Goal: Information Seeking & Learning: Learn about a topic

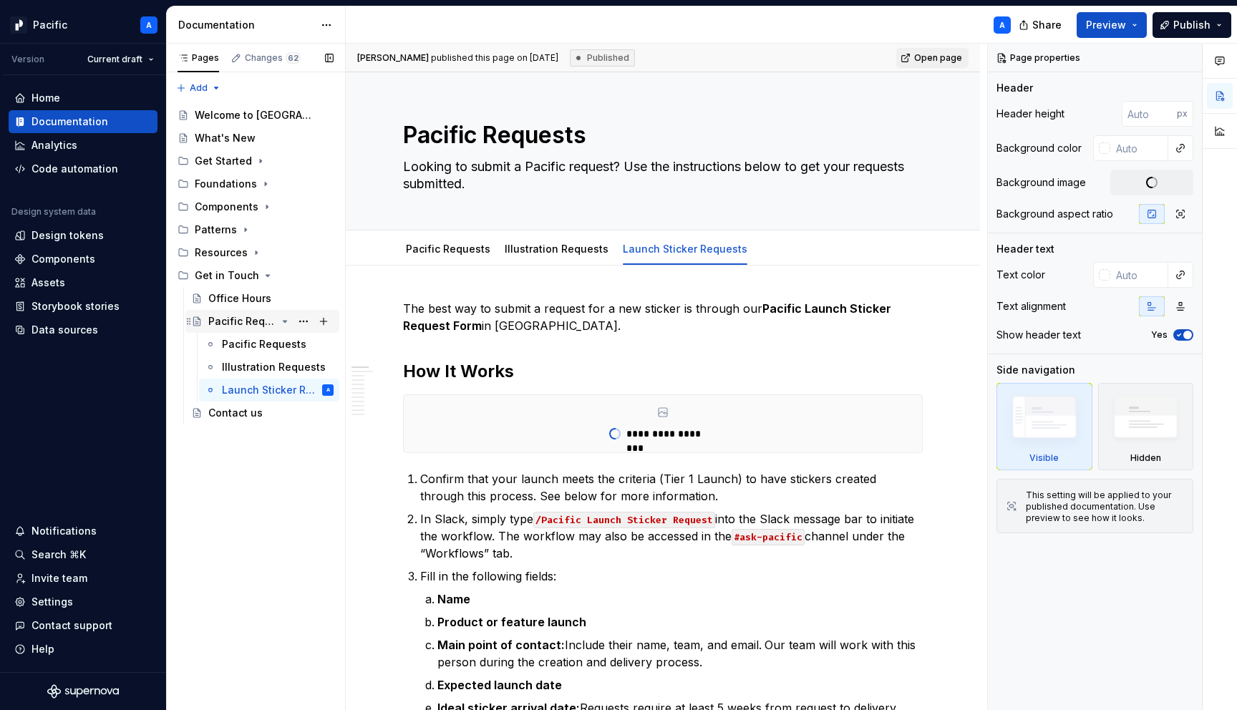
click at [286, 318] on icon "Page tree" at bounding box center [284, 321] width 11 height 11
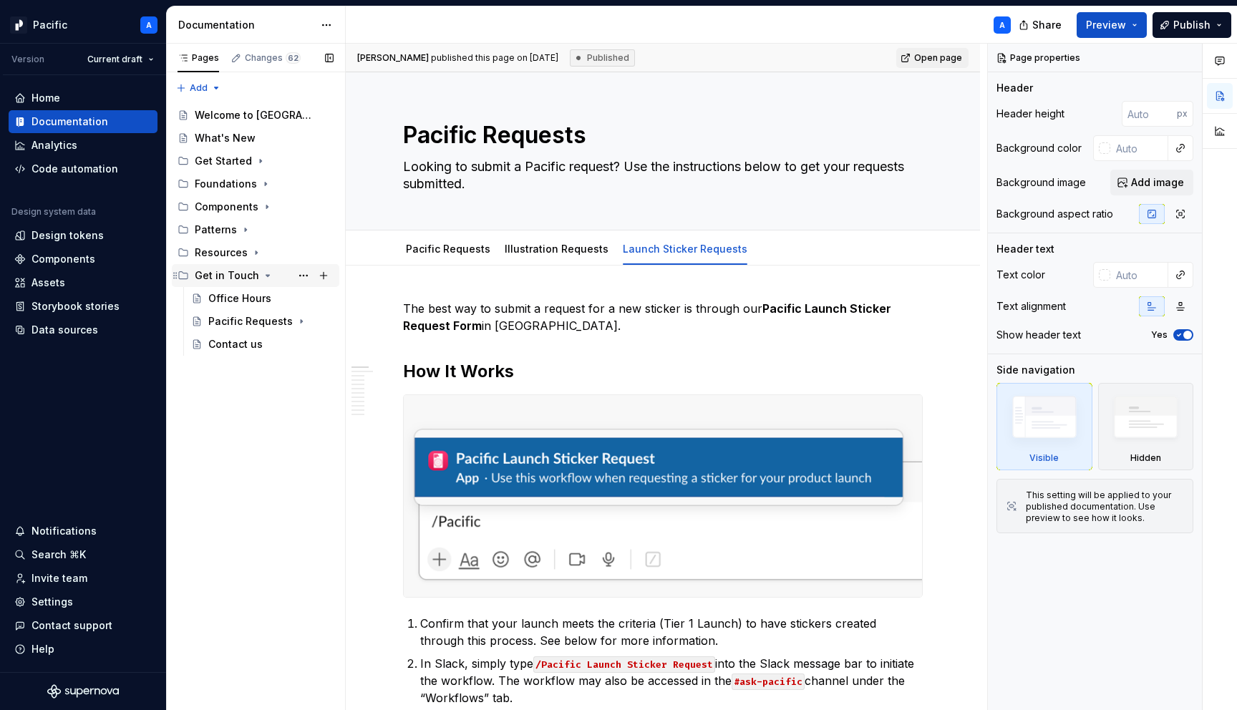
click at [266, 275] on icon "Page tree" at bounding box center [268, 275] width 4 height 1
click at [266, 206] on icon "Page tree" at bounding box center [266, 207] width 1 height 4
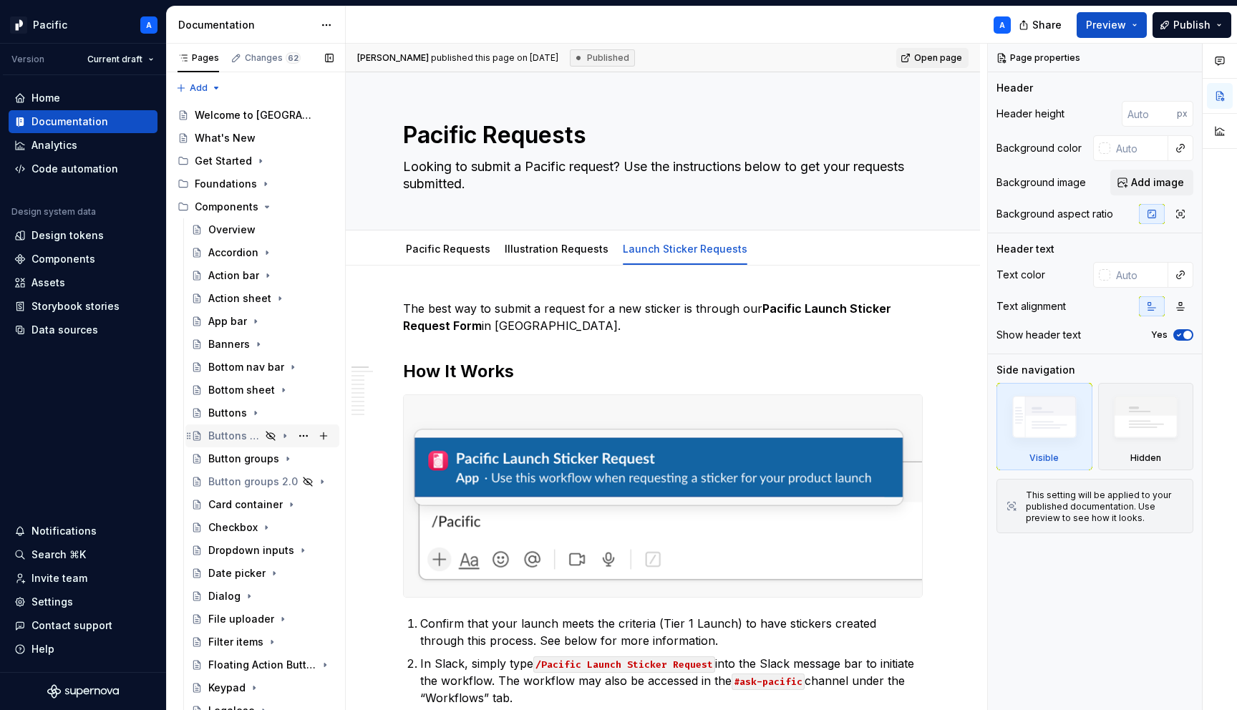
click at [235, 435] on div "Buttons 2.0" at bounding box center [234, 436] width 52 height 14
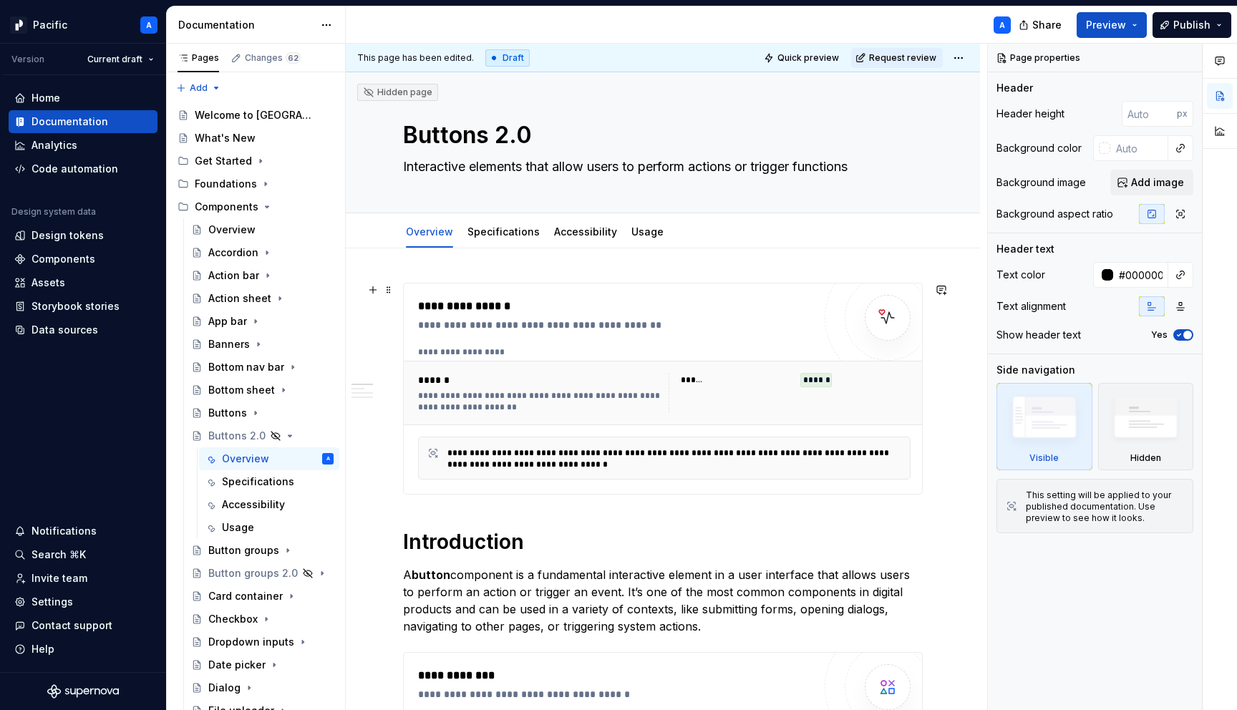
click at [448, 383] on div "******" at bounding box center [541, 380] width 246 height 14
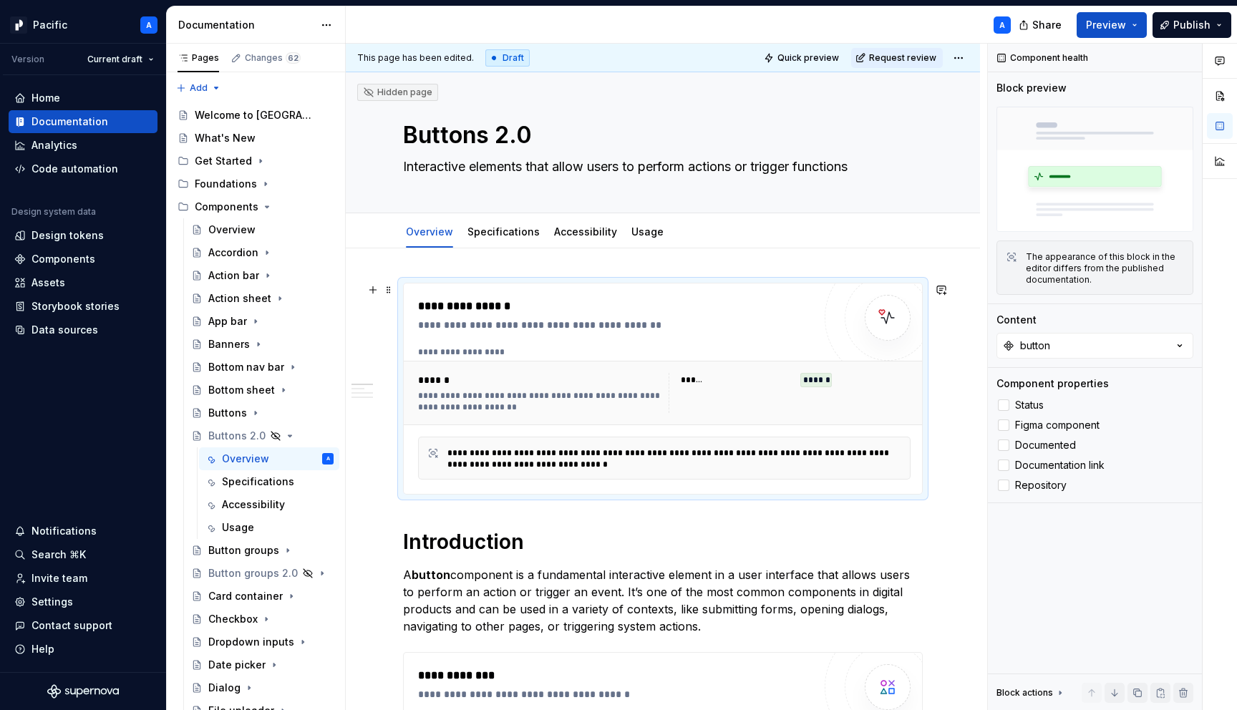
scroll to position [4, 0]
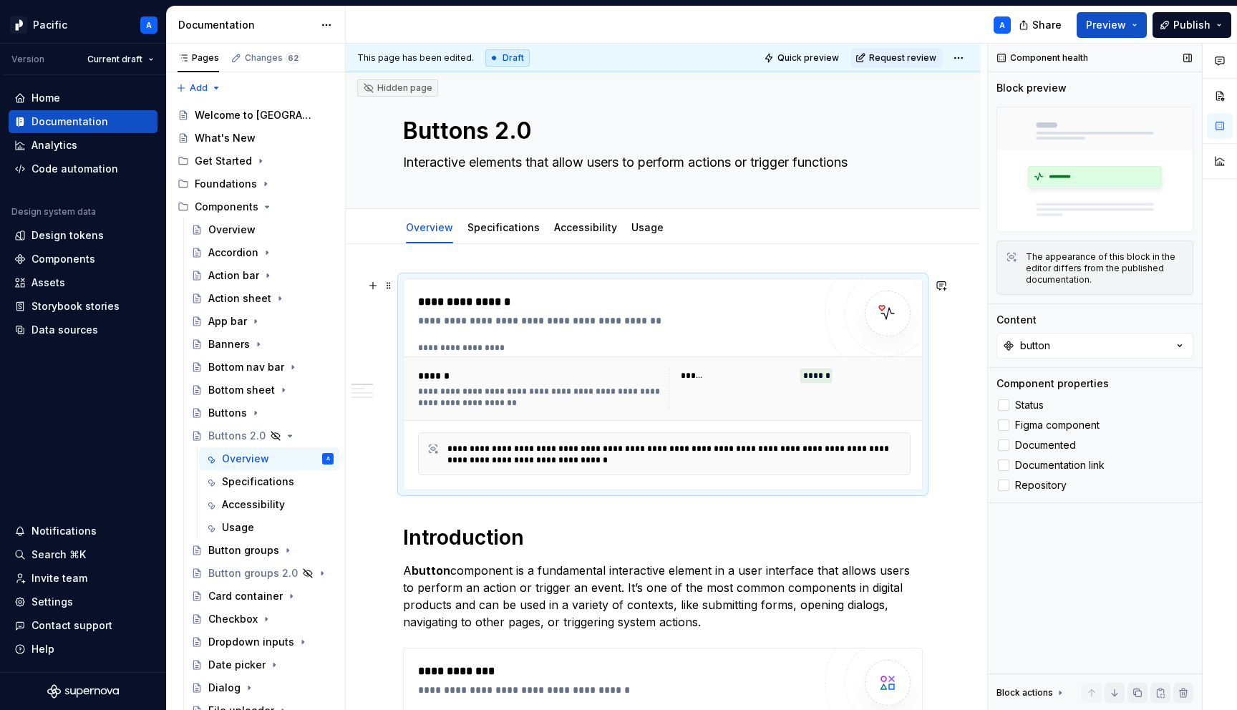
type textarea "*"
click at [1137, 354] on button "button" at bounding box center [1094, 346] width 197 height 26
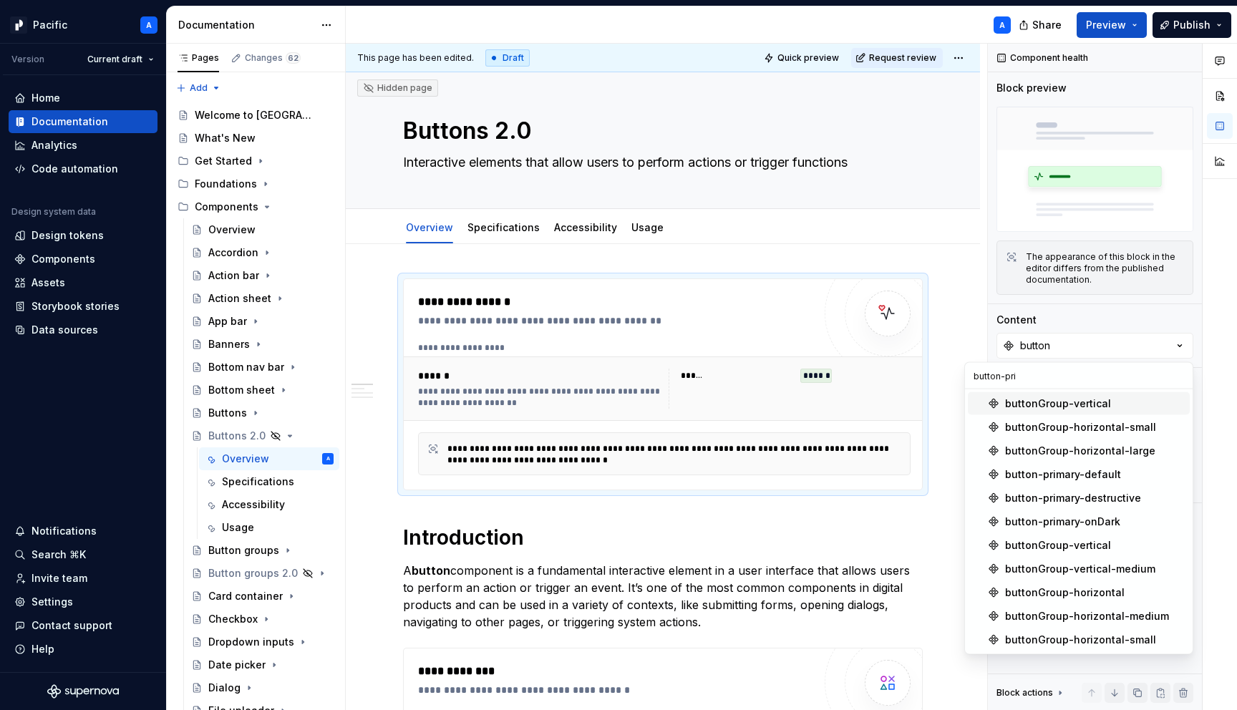
type input "button-pri"
click at [1122, 406] on div "buttonGroup-vertical" at bounding box center [1094, 404] width 179 height 14
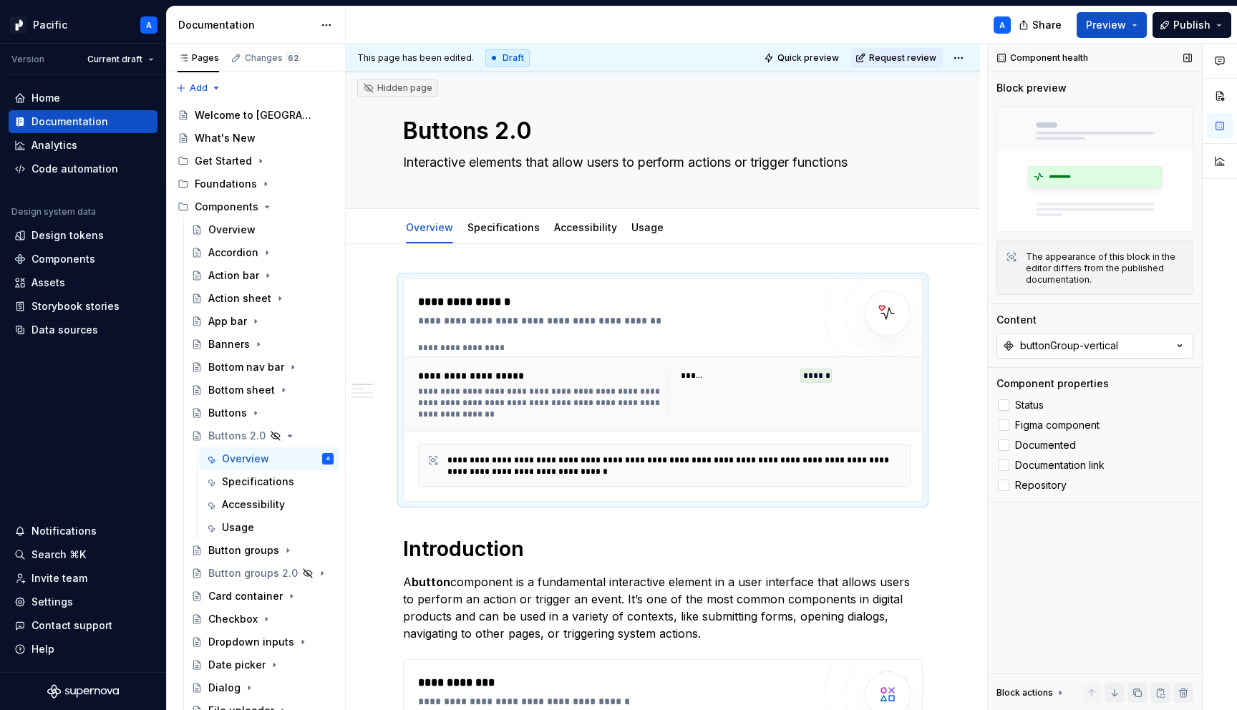
click at [1097, 356] on button "buttonGroup-vertical" at bounding box center [1094, 346] width 197 height 26
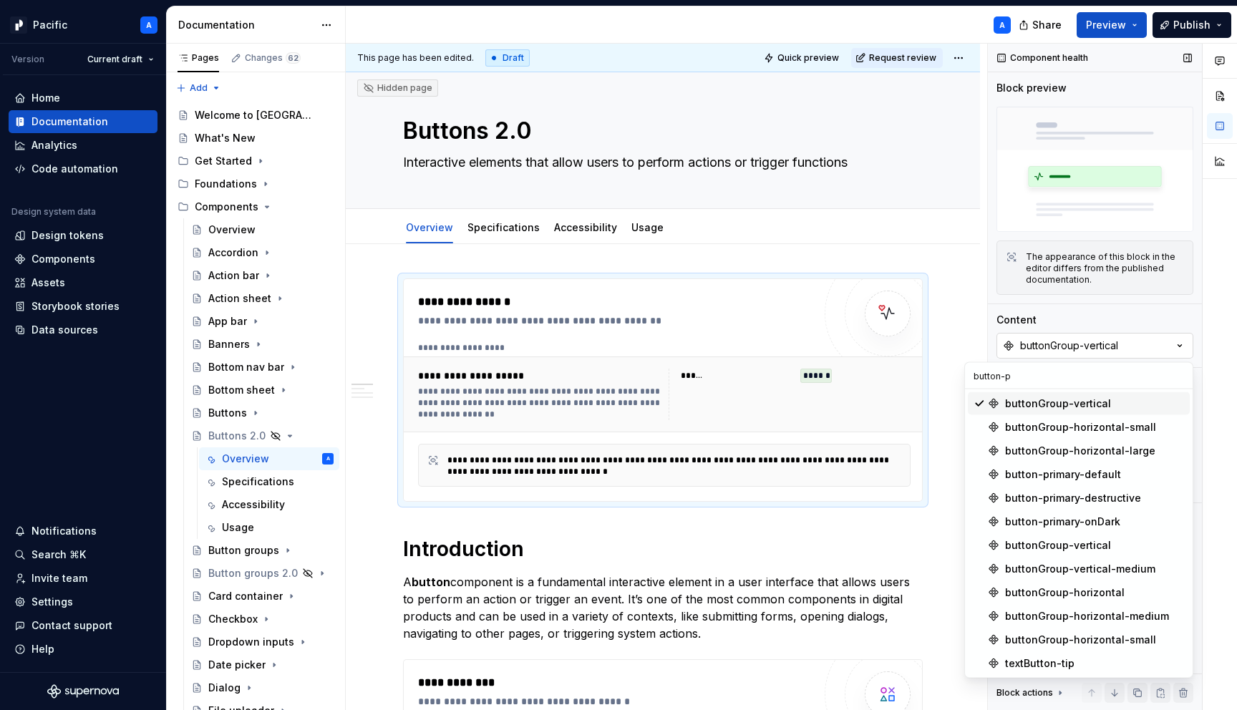
scroll to position [0, 0]
type input "button-pr"
click at [1072, 470] on div "button-primary-default" at bounding box center [1063, 474] width 116 height 14
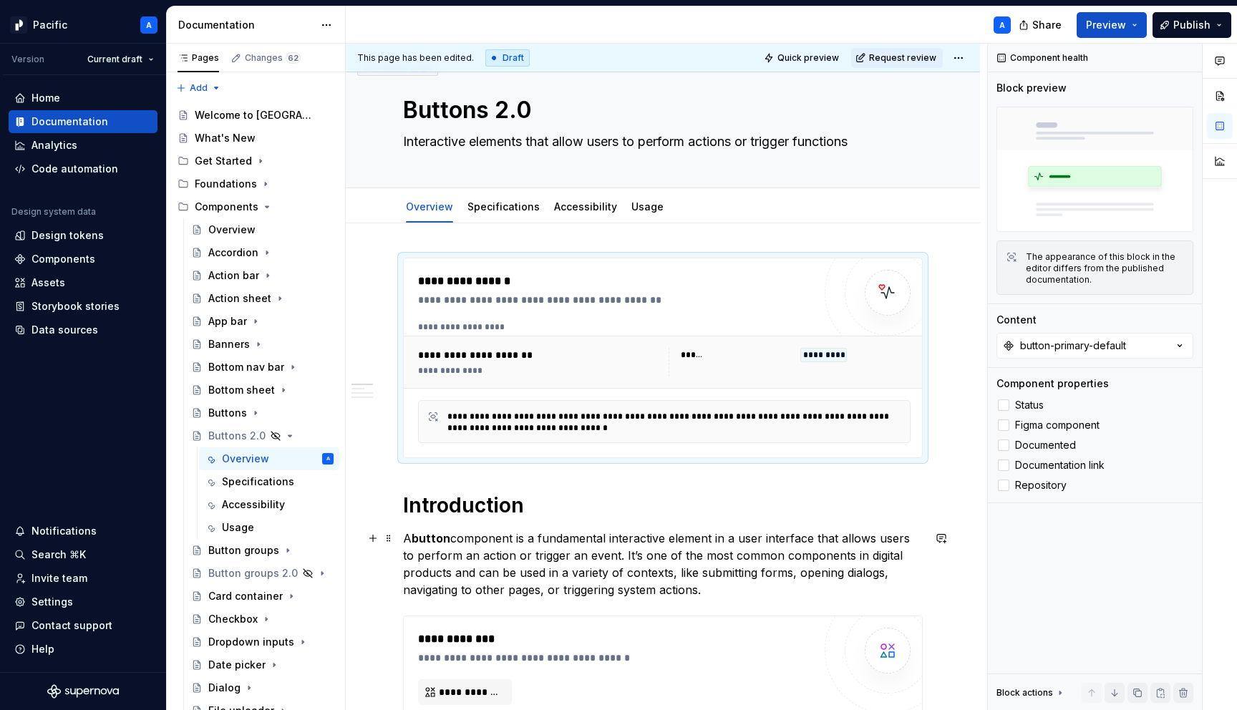
scroll to position [32, 0]
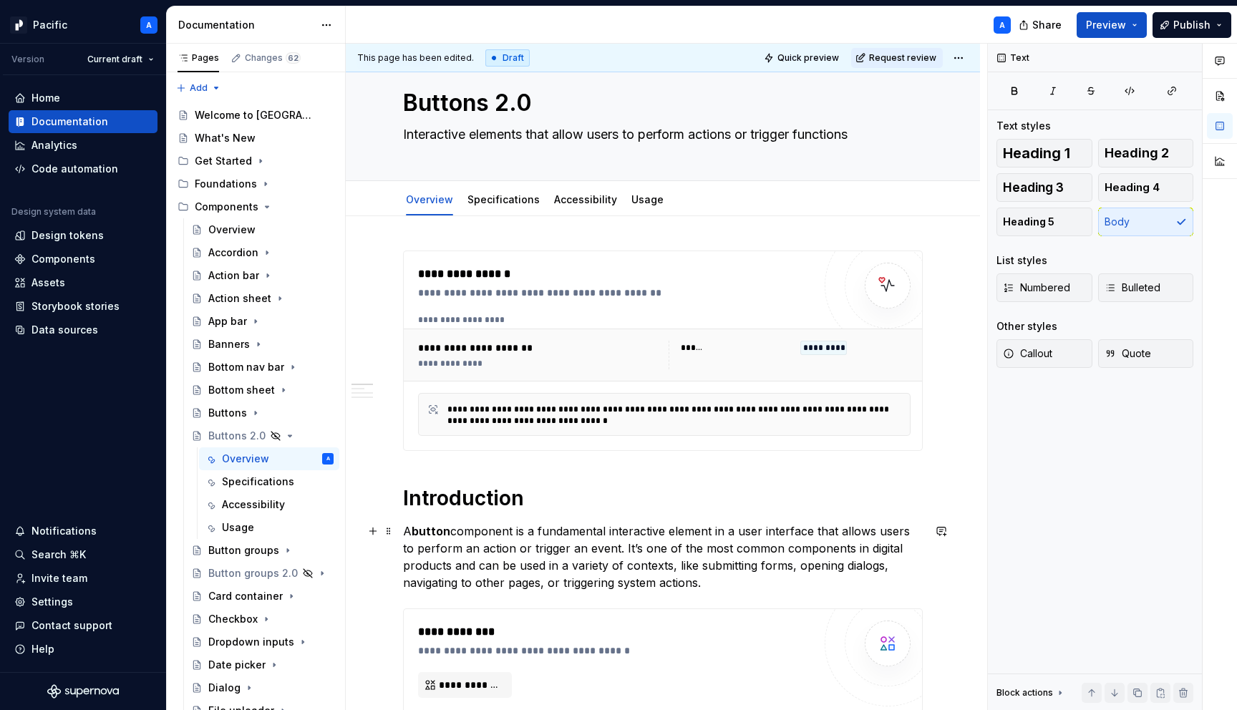
click at [662, 553] on p "A button component is a fundamental interactive element in a user interface tha…" at bounding box center [663, 557] width 520 height 69
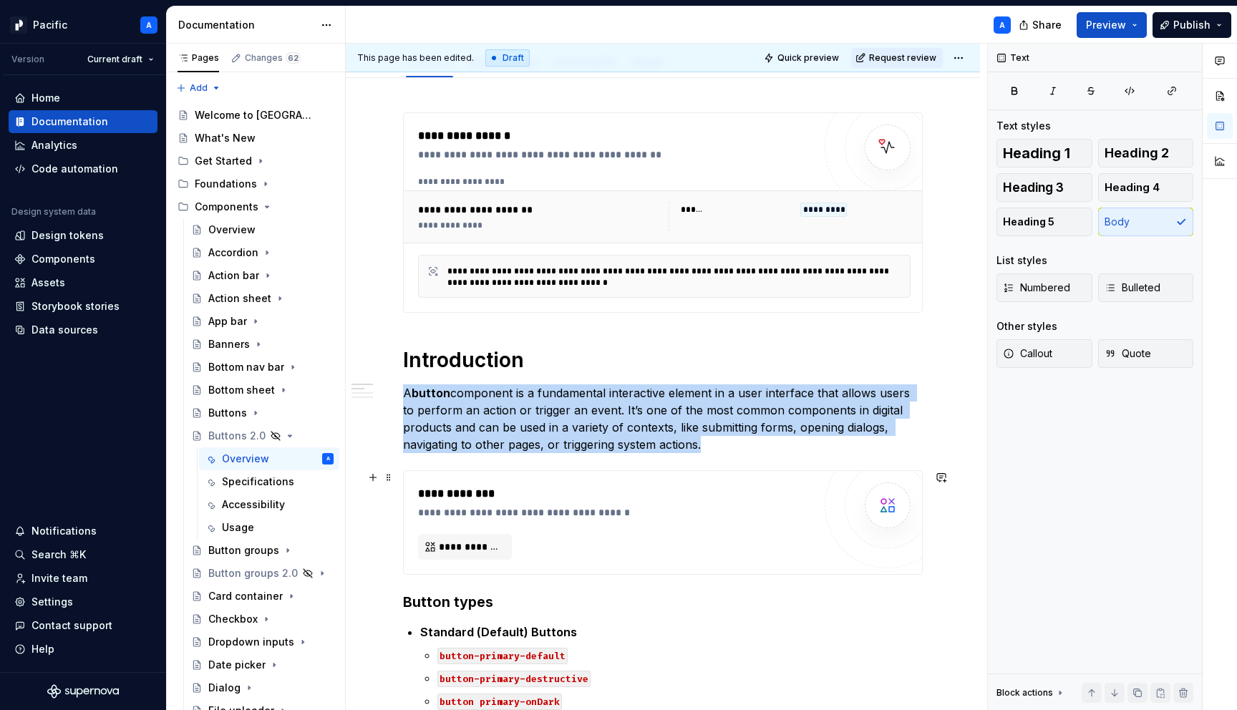
click at [662, 553] on div "**********" at bounding box center [615, 522] width 395 height 74
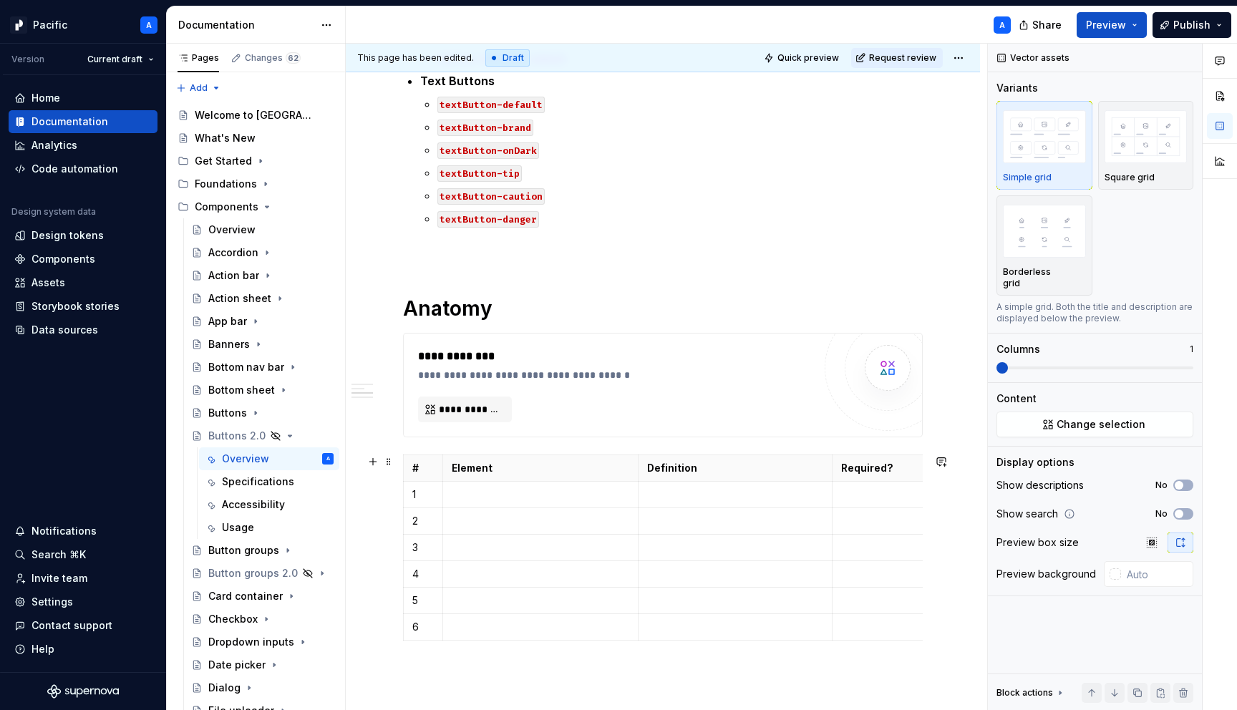
scroll to position [896, 0]
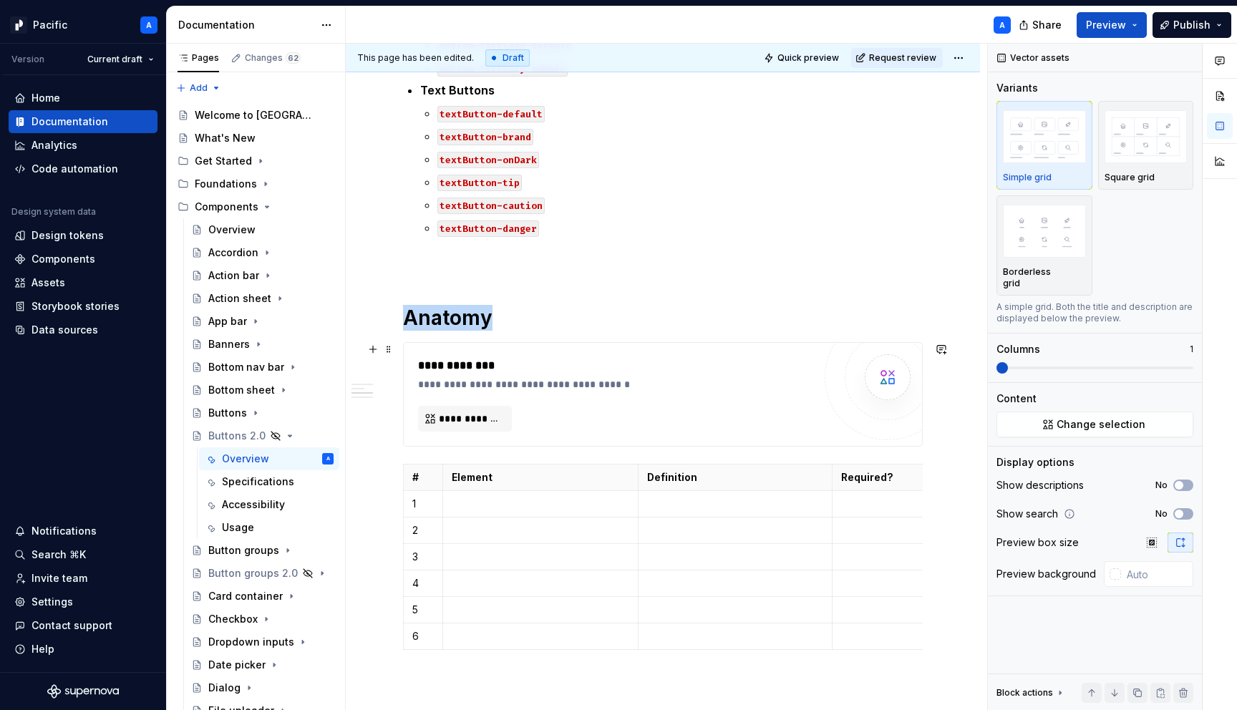
click at [651, 406] on div "**********" at bounding box center [615, 394] width 395 height 74
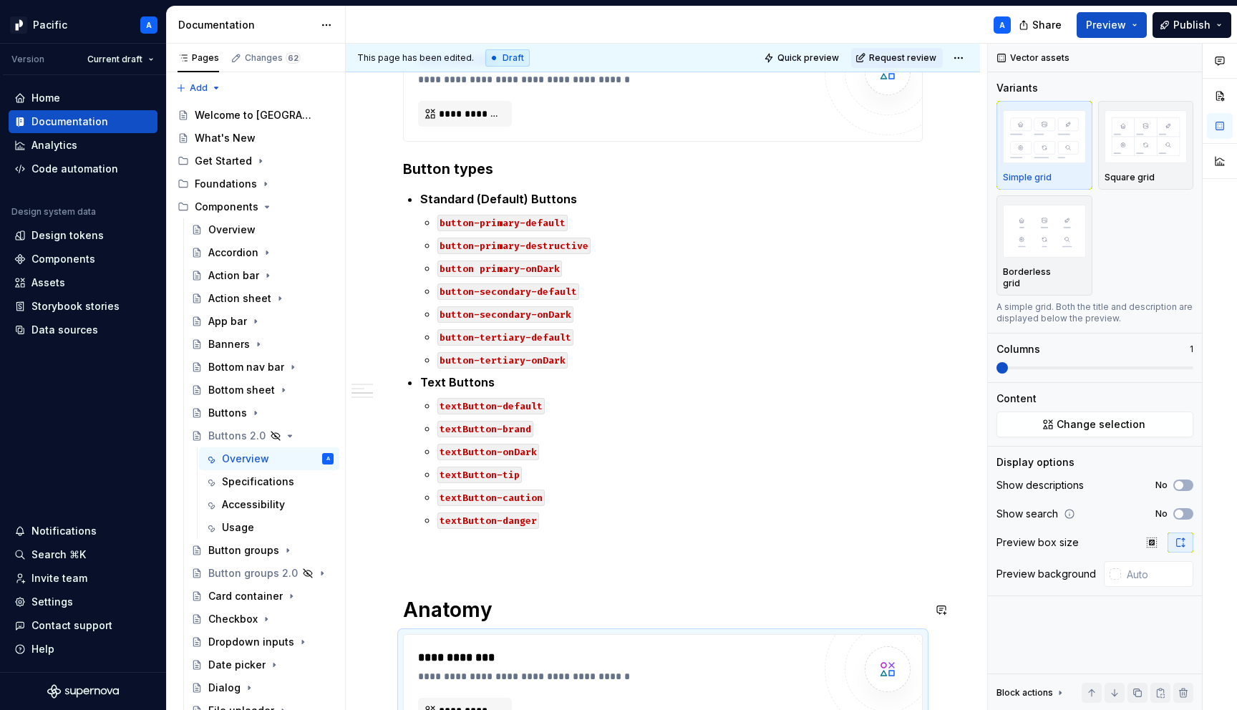
scroll to position [503, 0]
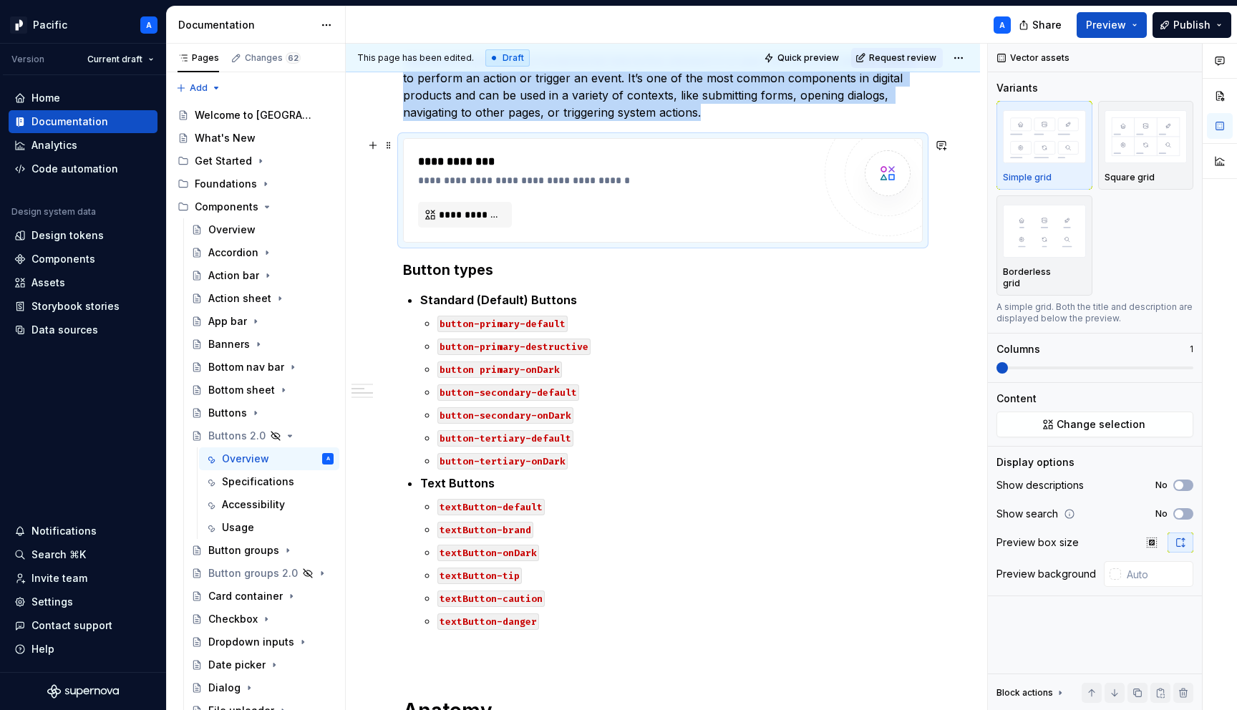
click at [658, 170] on div "**********" at bounding box center [615, 170] width 395 height 34
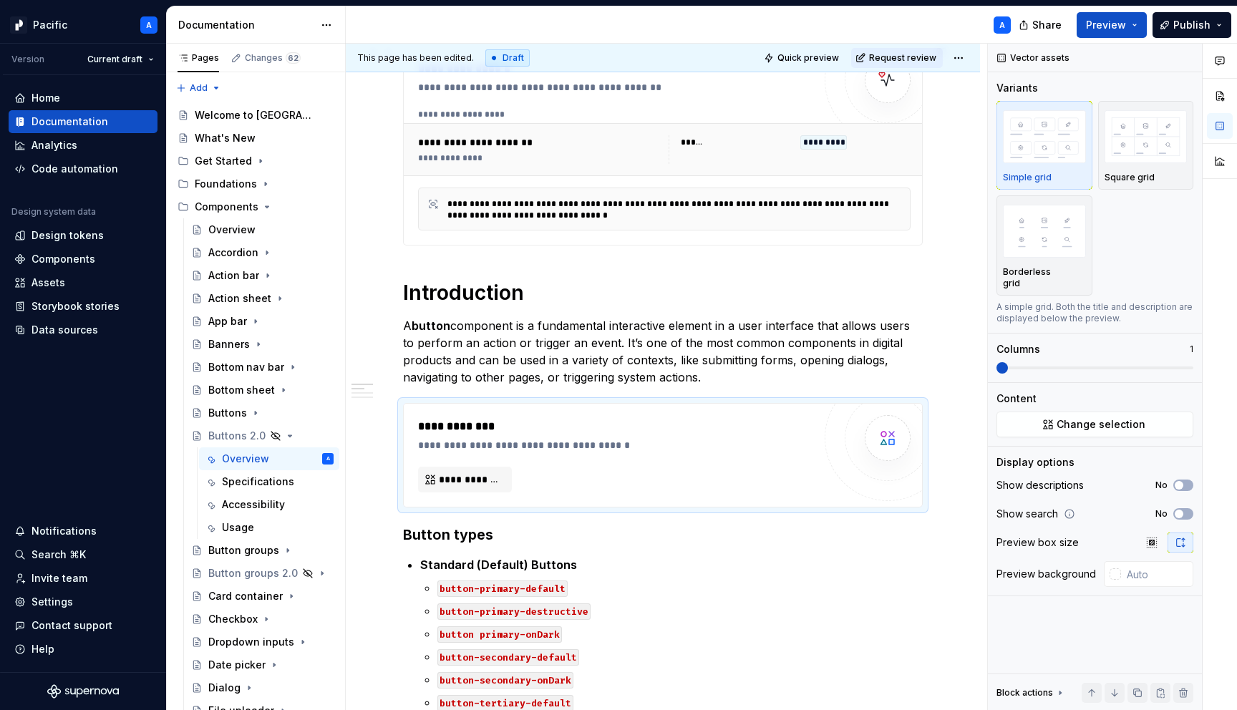
scroll to position [0, 0]
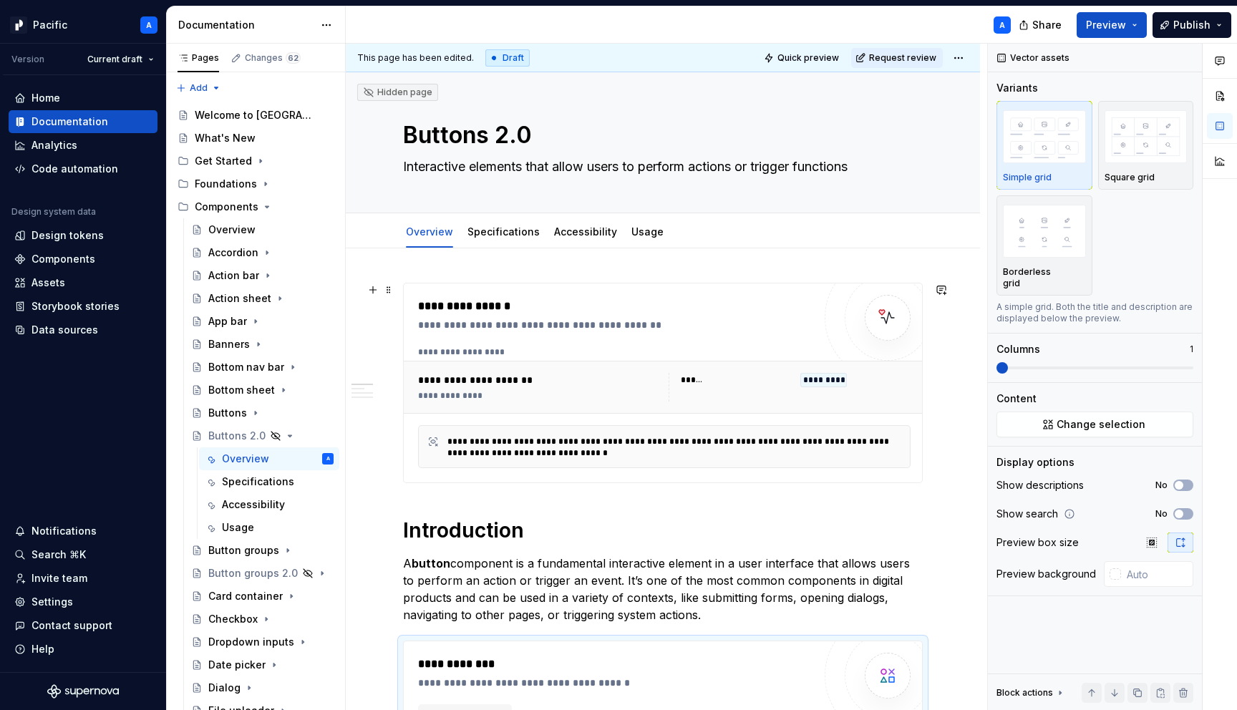
click at [545, 324] on div "**********" at bounding box center [619, 325] width 402 height 14
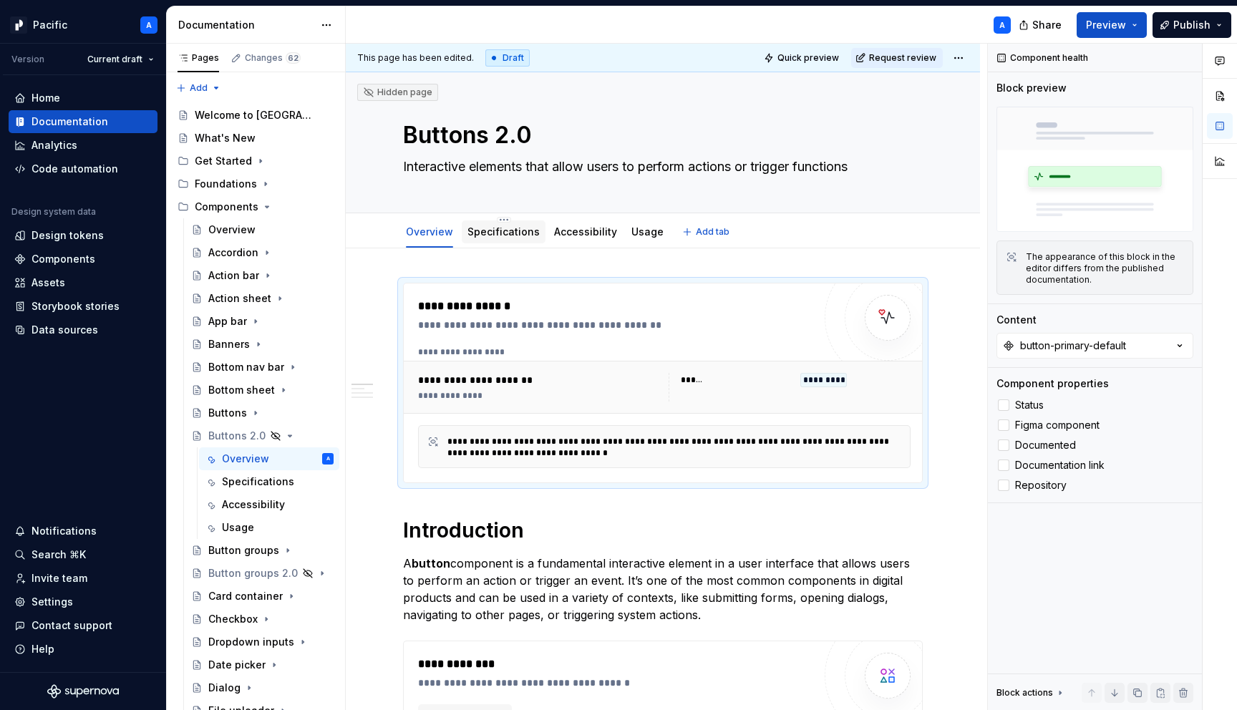
click at [495, 227] on link "Specifications" at bounding box center [503, 231] width 72 height 12
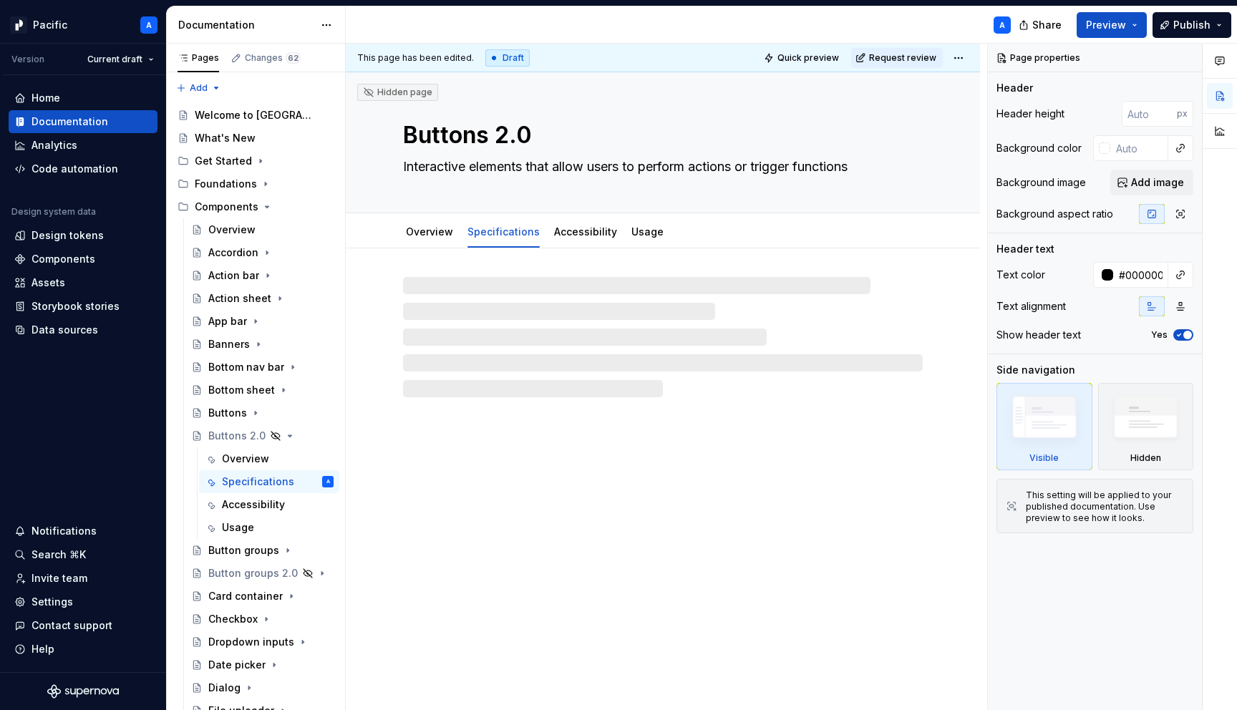
type textarea "*"
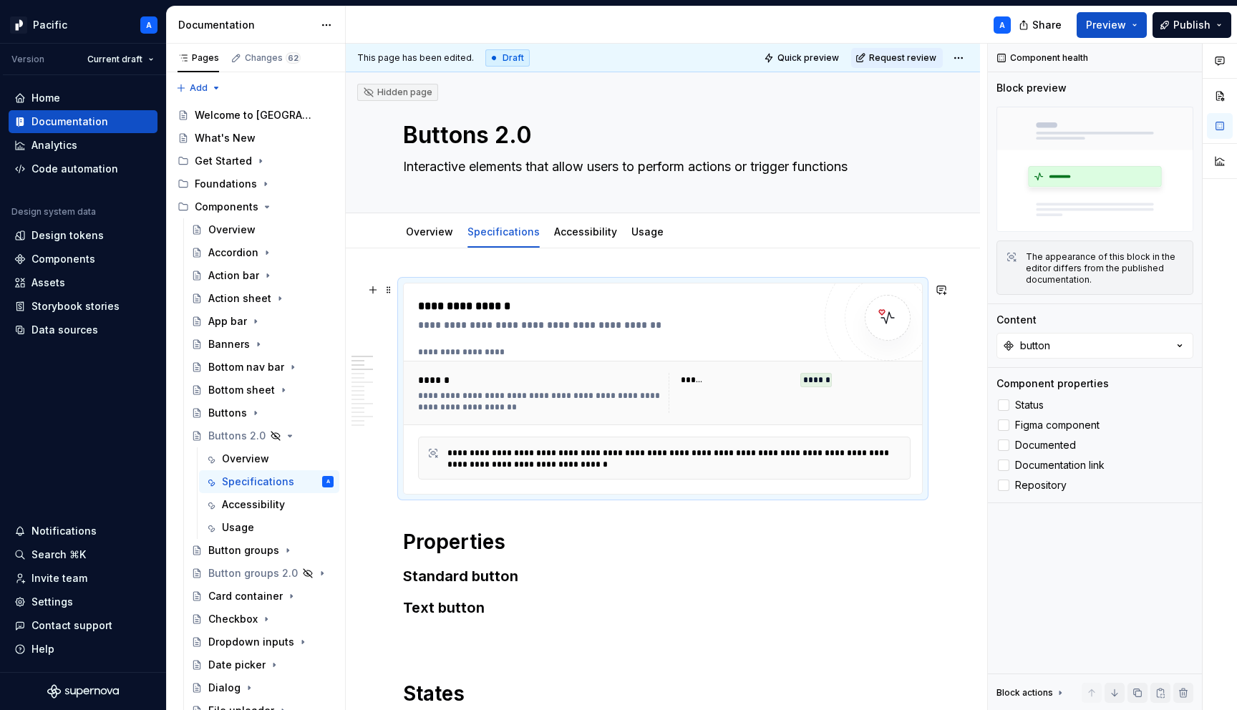
click at [666, 361] on div "**********" at bounding box center [664, 393] width 521 height 64
click at [1081, 351] on button "button" at bounding box center [1094, 346] width 197 height 26
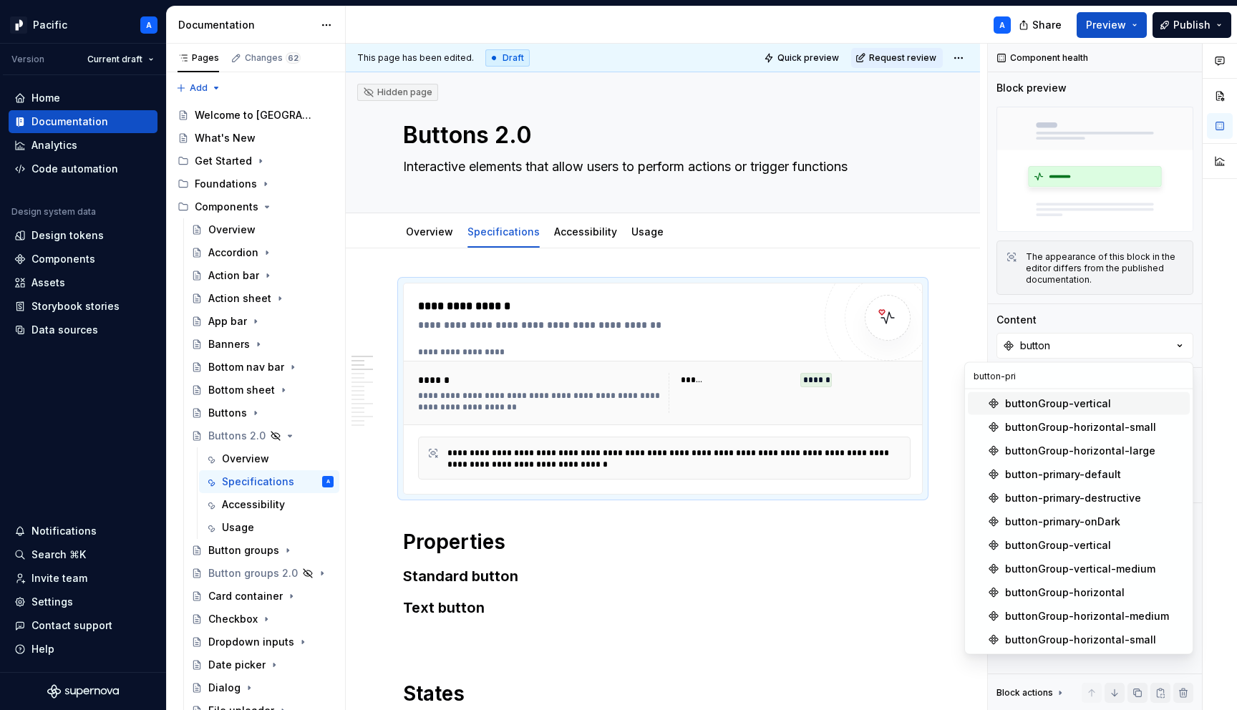
type input "button-prim"
type textarea "*"
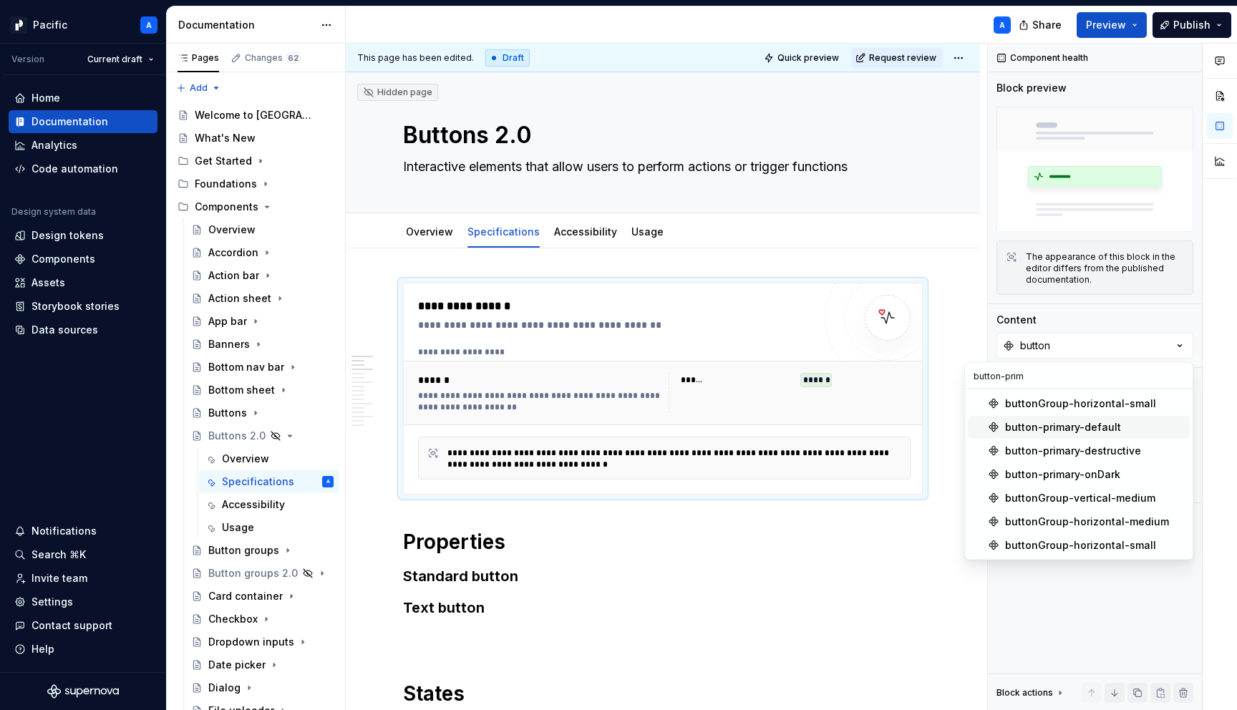
type input "button-prim"
click at [1087, 421] on div "button-primary-default" at bounding box center [1063, 427] width 116 height 14
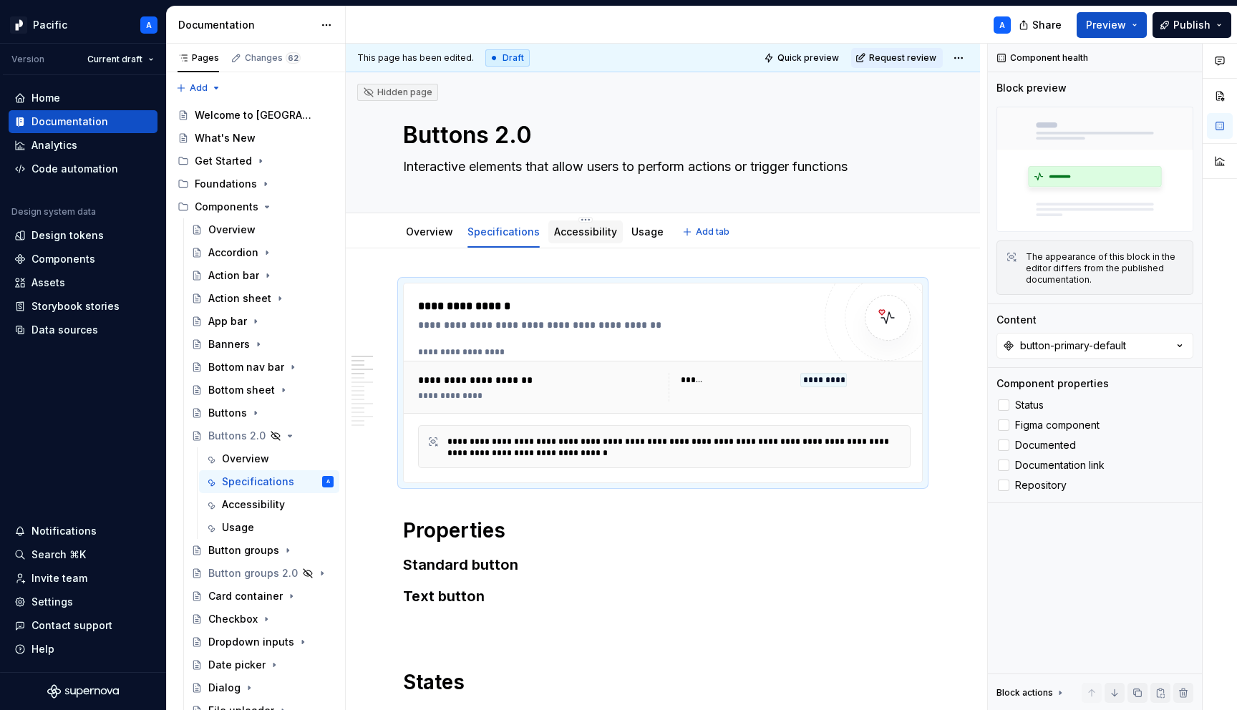
click at [591, 232] on link "Accessibility" at bounding box center [585, 231] width 63 height 12
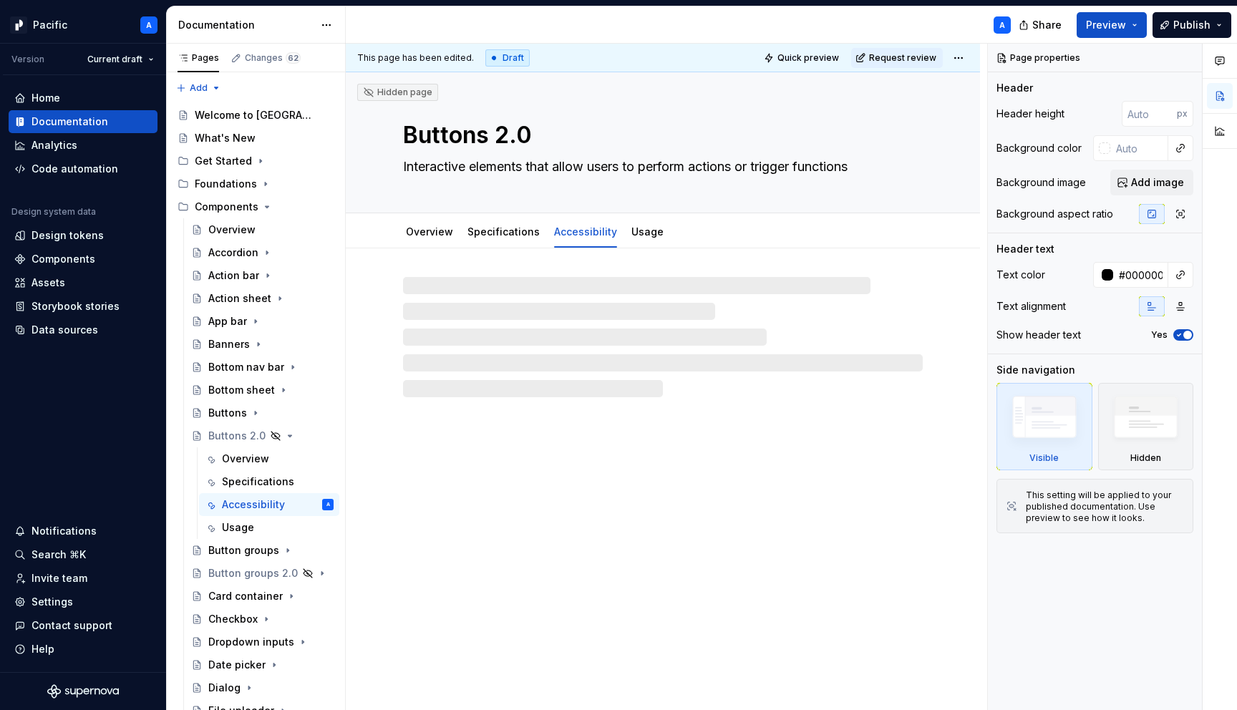
type textarea "*"
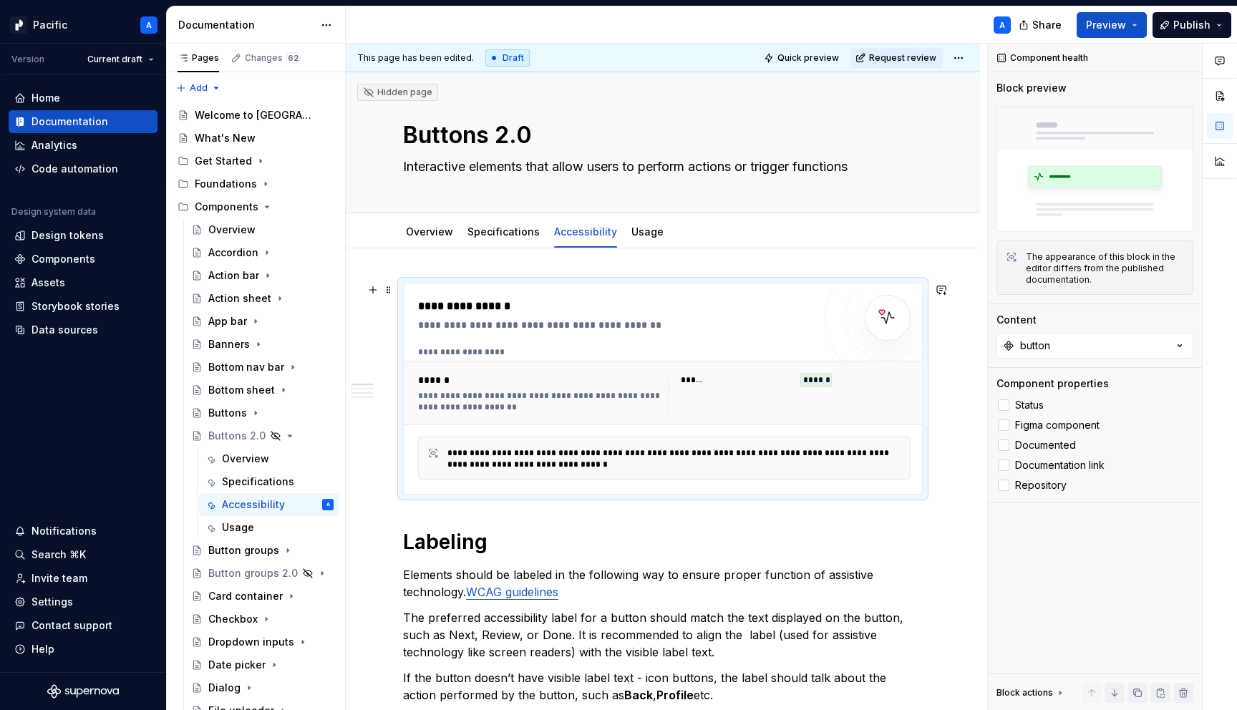
click at [747, 364] on div "**********" at bounding box center [664, 393] width 521 height 64
click at [1134, 343] on button "button" at bounding box center [1094, 346] width 197 height 26
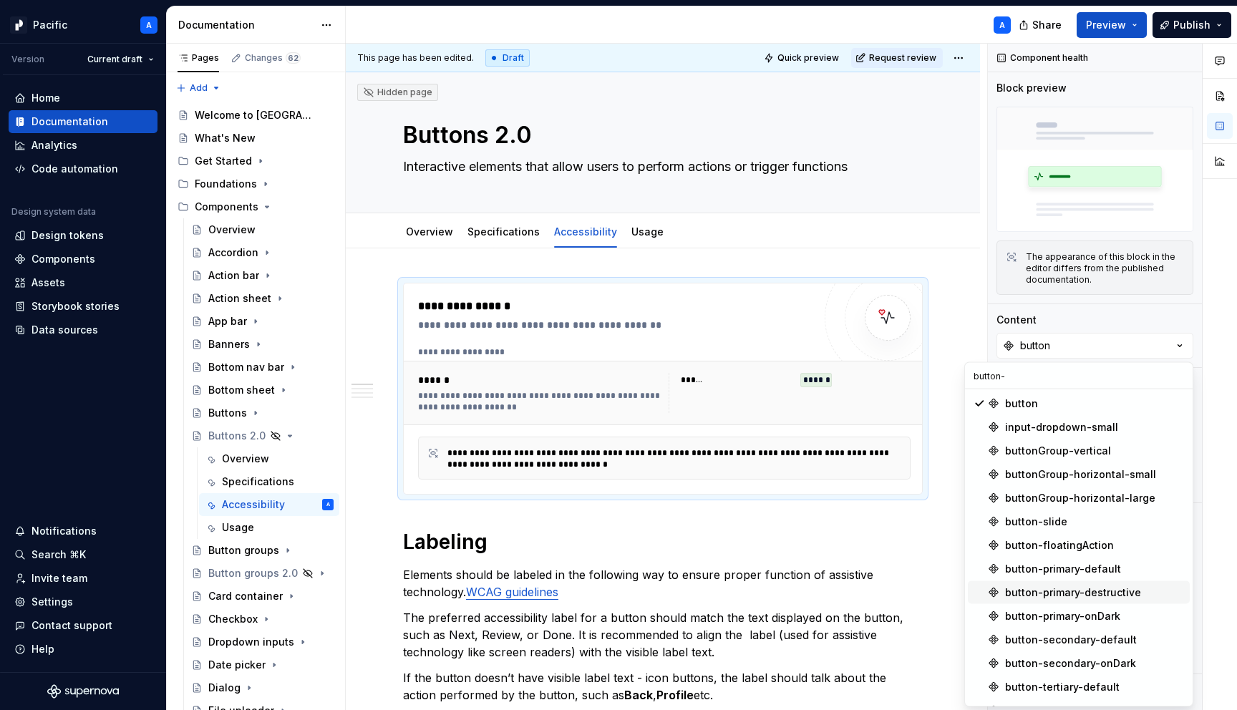
type input "button-"
drag, startPoint x: 1100, startPoint y: 590, endPoint x: 1101, endPoint y: 569, distance: 20.8
click at [1101, 569] on div "button-primary-default" at bounding box center [1063, 569] width 116 height 14
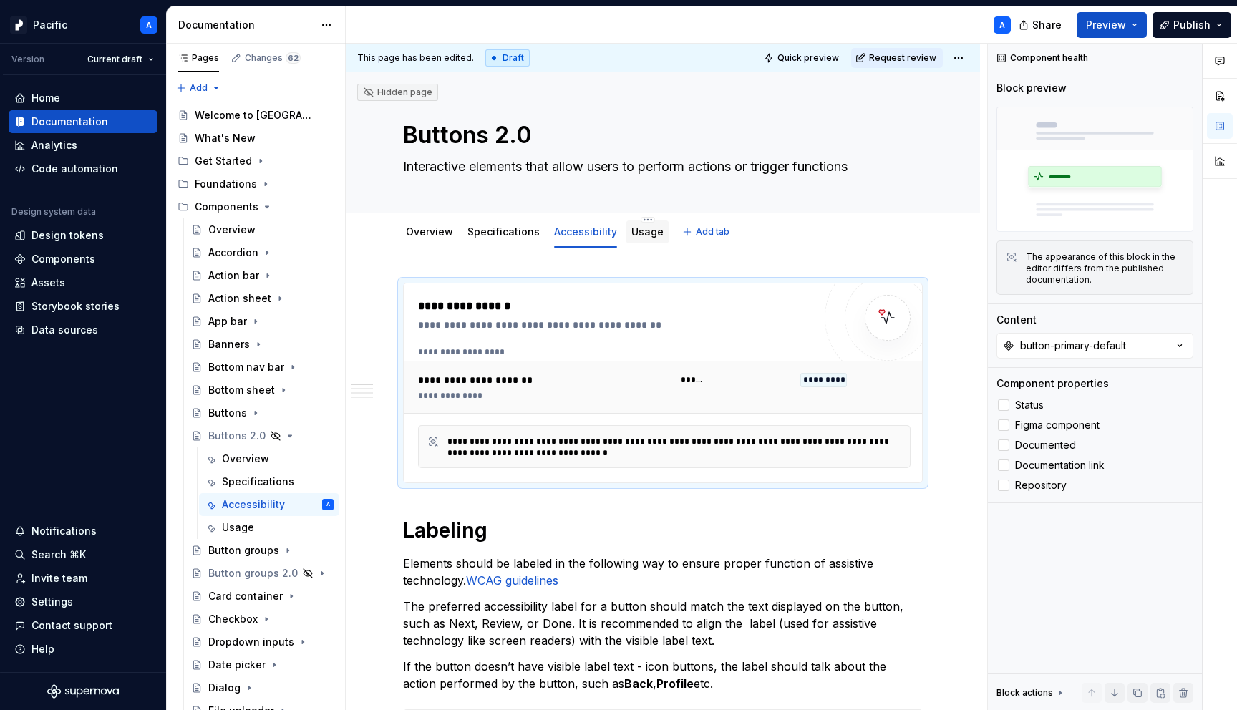
click at [631, 238] on div "Usage" at bounding box center [647, 232] width 32 height 14
click at [641, 229] on link "Usage" at bounding box center [647, 231] width 32 height 12
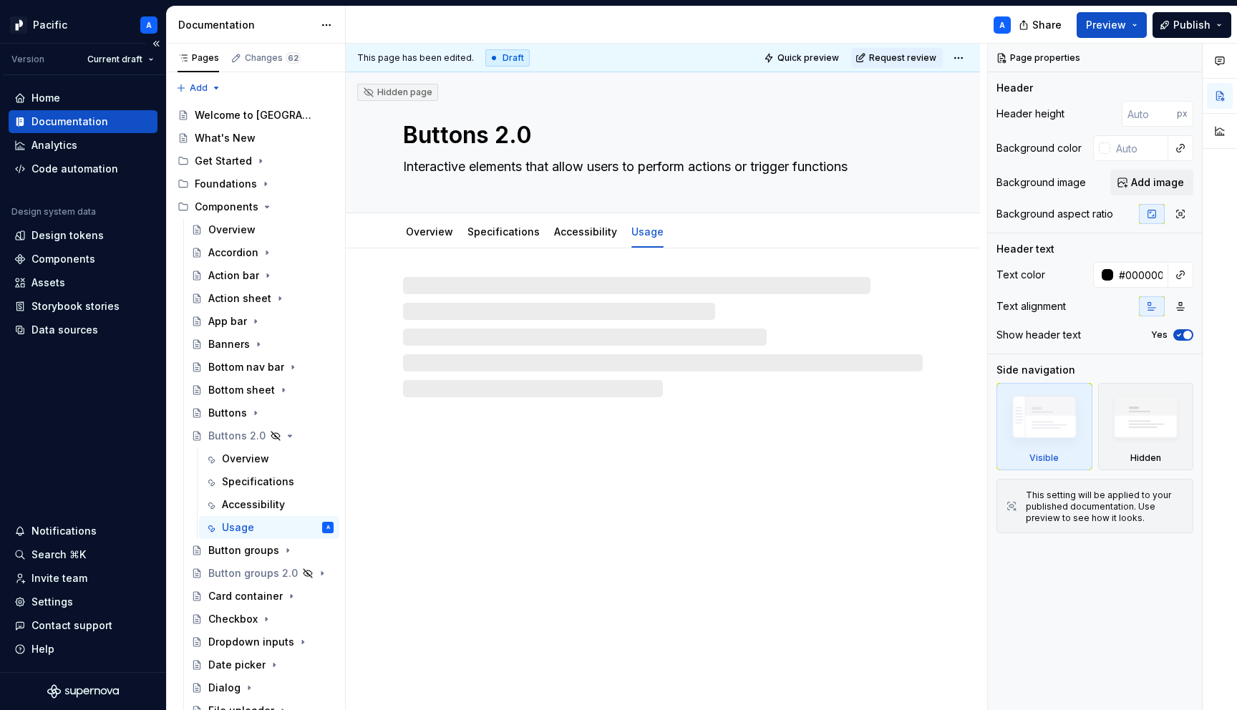
type textarea "*"
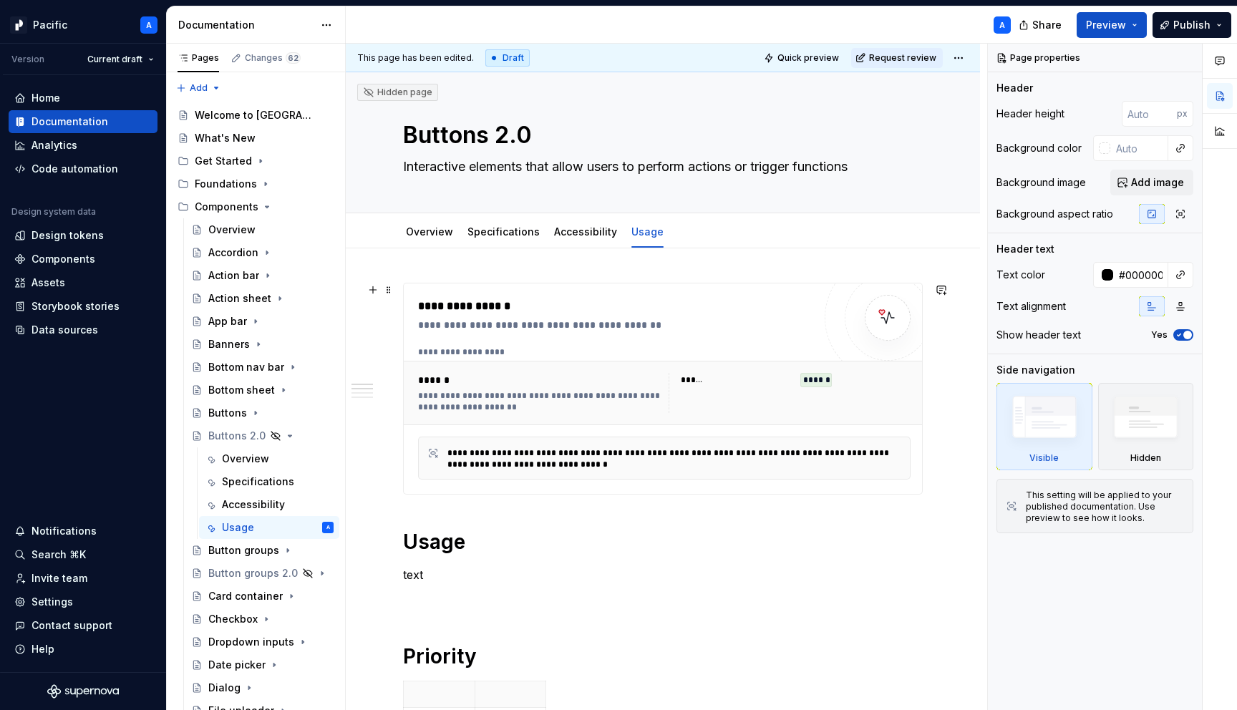
click at [698, 361] on div "**********" at bounding box center [664, 393] width 521 height 64
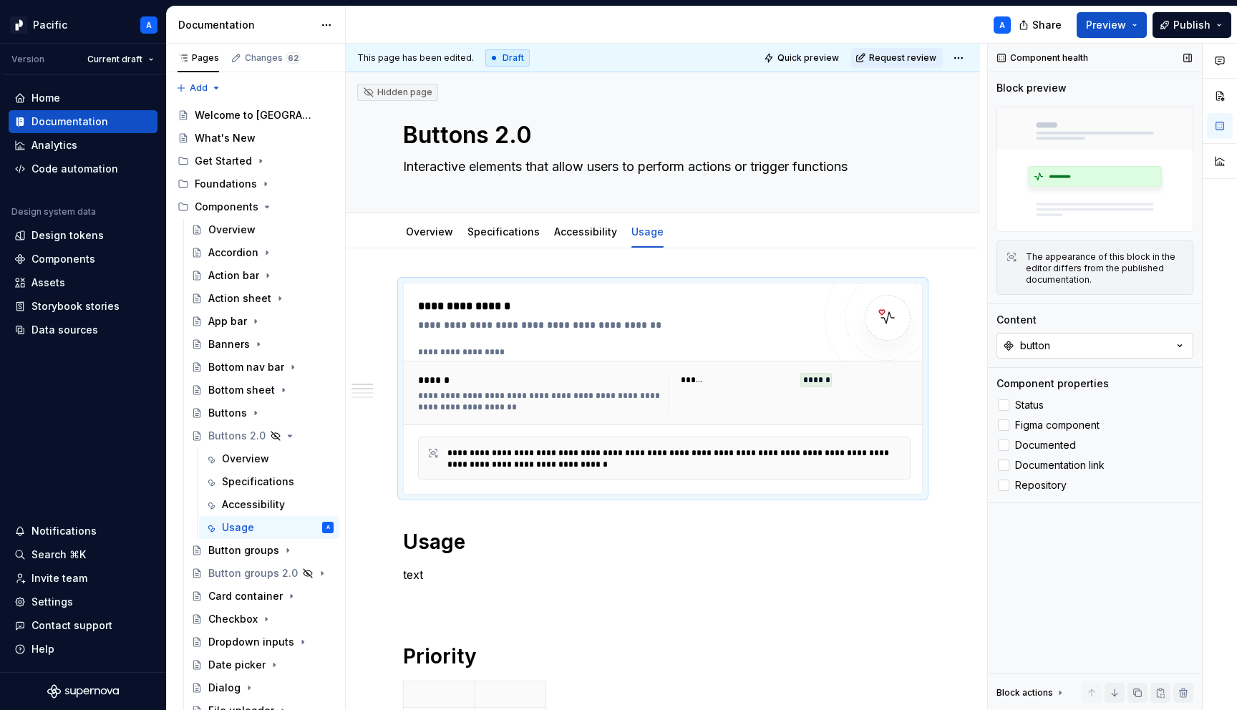
click at [1122, 355] on button "button" at bounding box center [1094, 346] width 197 height 26
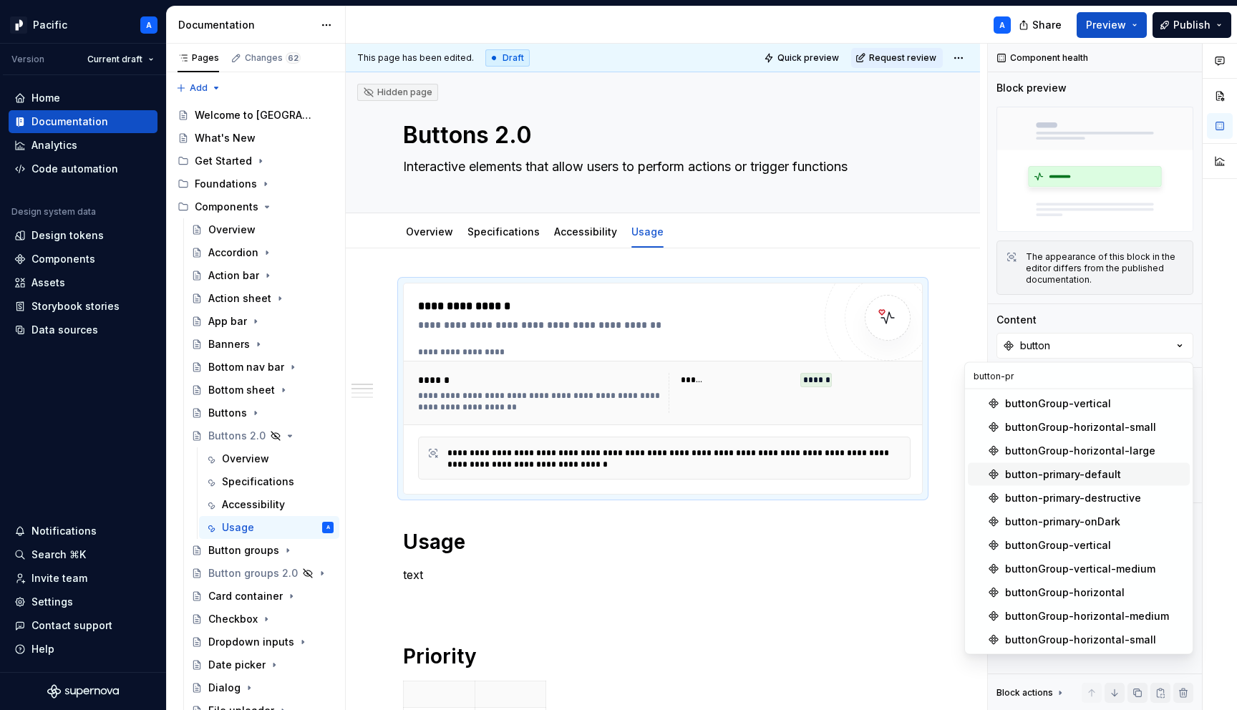
type input "button-pr"
click at [1095, 477] on div "button-primary-default" at bounding box center [1063, 474] width 116 height 14
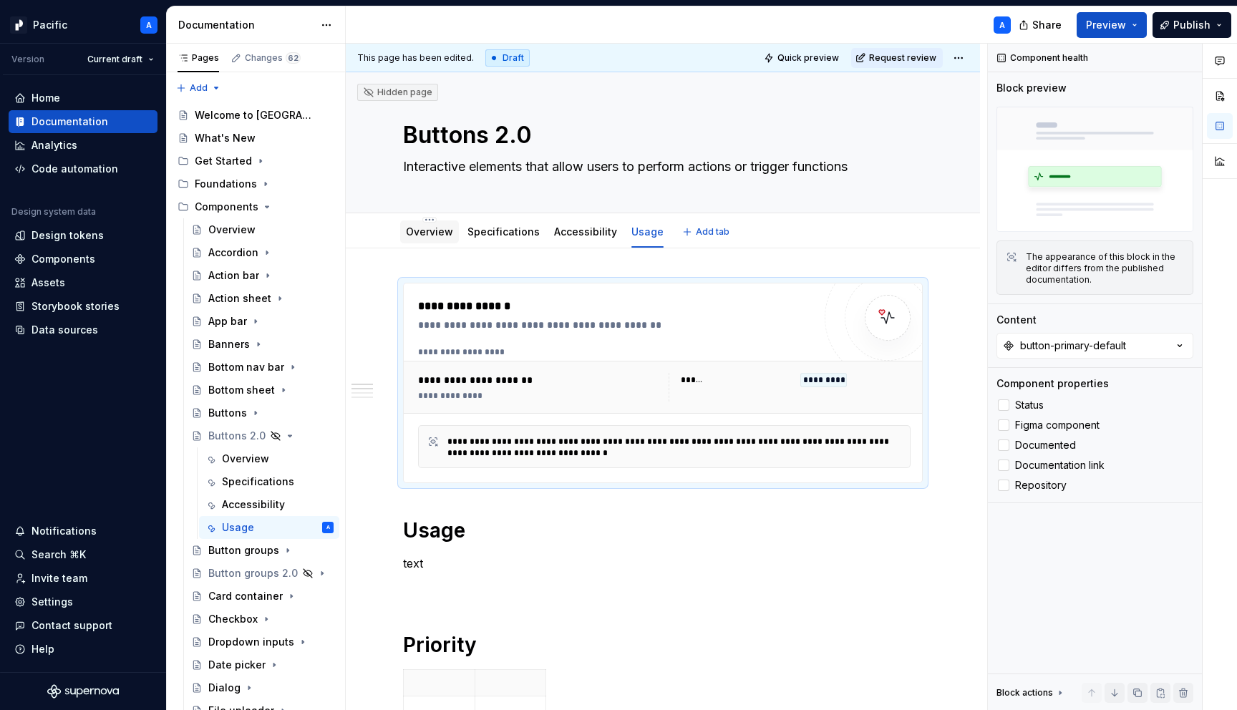
click at [430, 232] on link "Overview" at bounding box center [429, 231] width 47 height 12
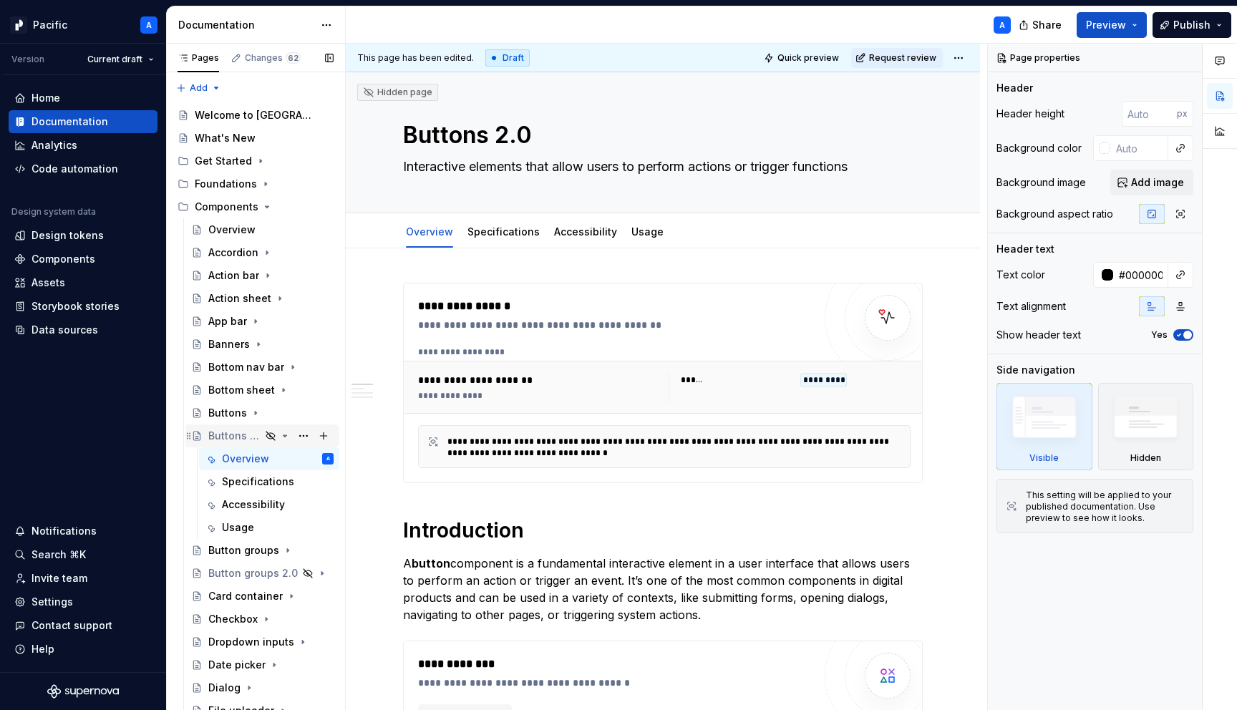
click at [286, 435] on icon "Page tree" at bounding box center [284, 435] width 11 height 11
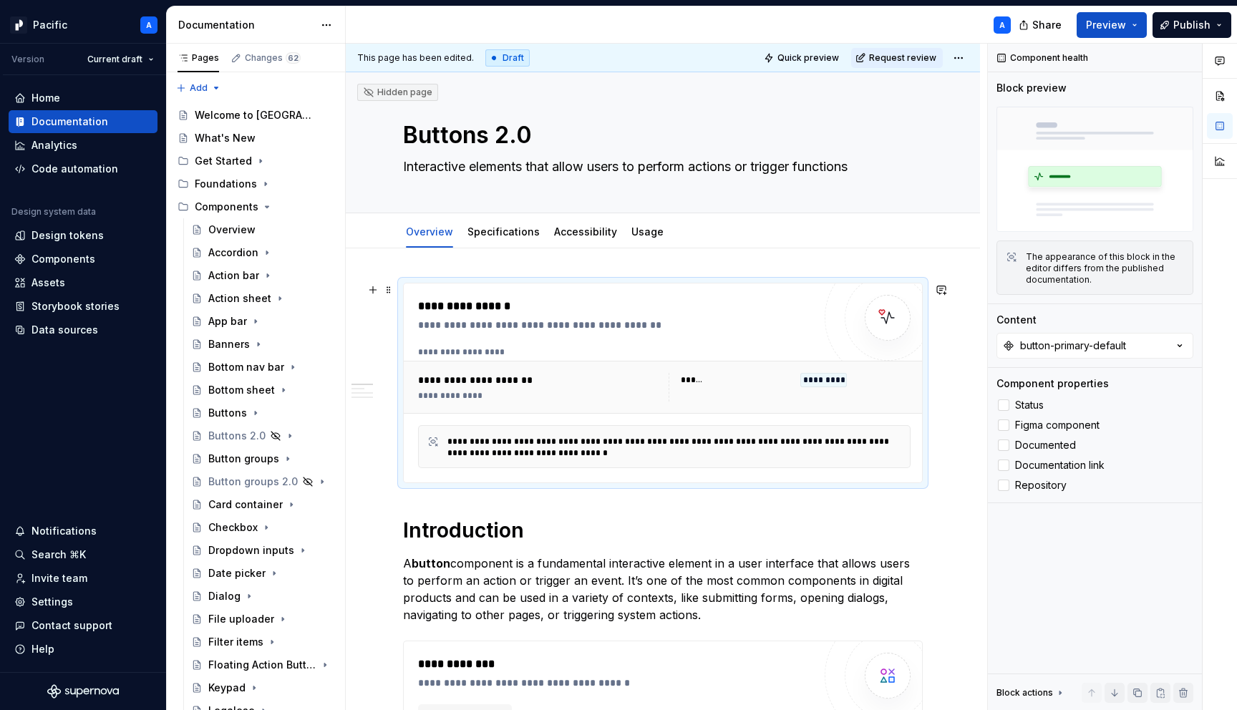
click at [409, 289] on div "**********" at bounding box center [663, 382] width 518 height 199
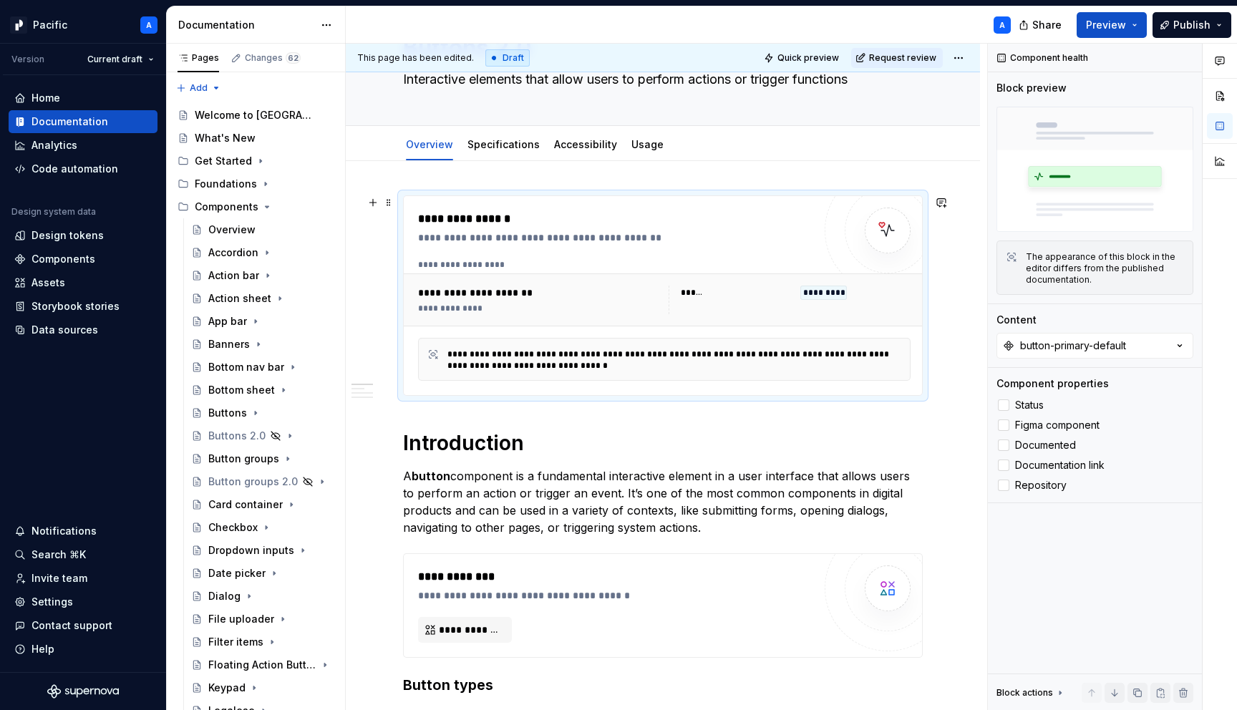
scroll to position [367, 0]
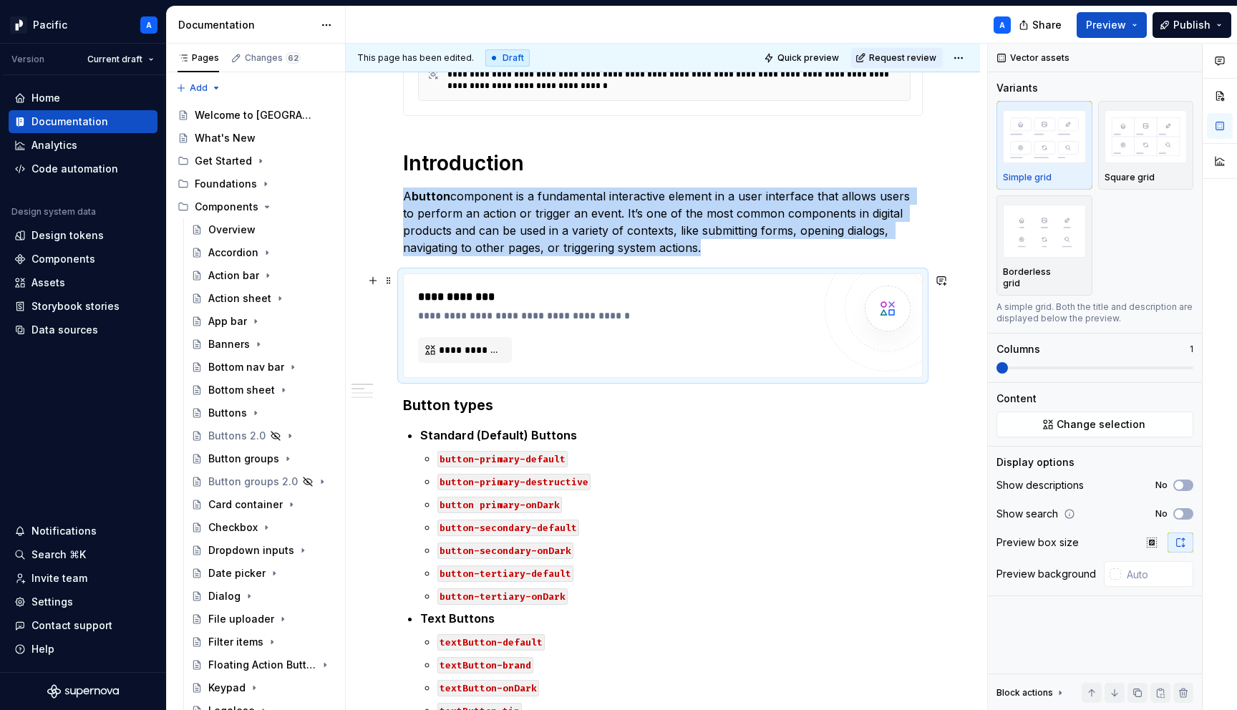
click at [440, 294] on div "**********" at bounding box center [619, 296] width 402 height 17
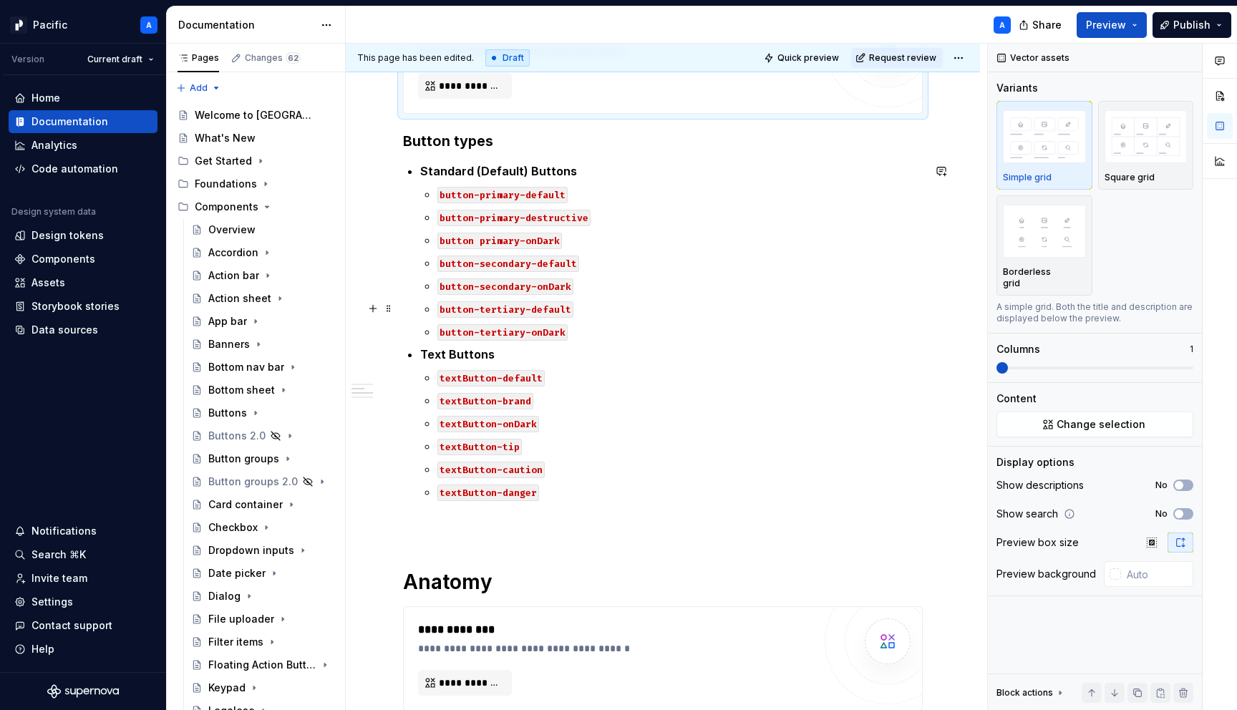
scroll to position [631, 0]
type textarea "*"
